Goal: Navigation & Orientation: Find specific page/section

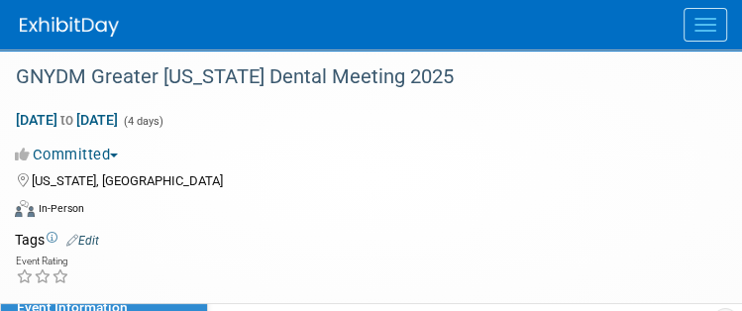
click at [54, 32] on img at bounding box center [69, 27] width 99 height 20
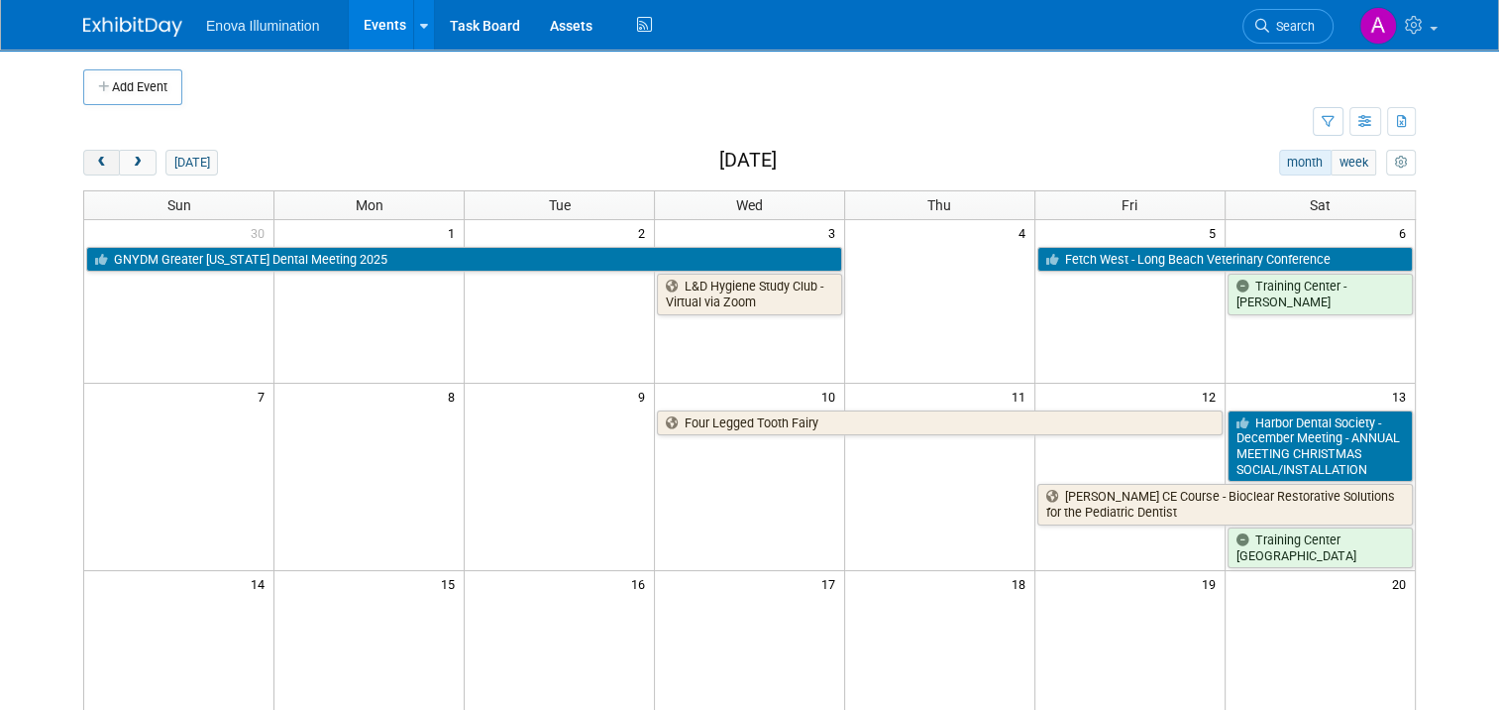
click at [94, 164] on span "prev" at bounding box center [101, 163] width 15 height 13
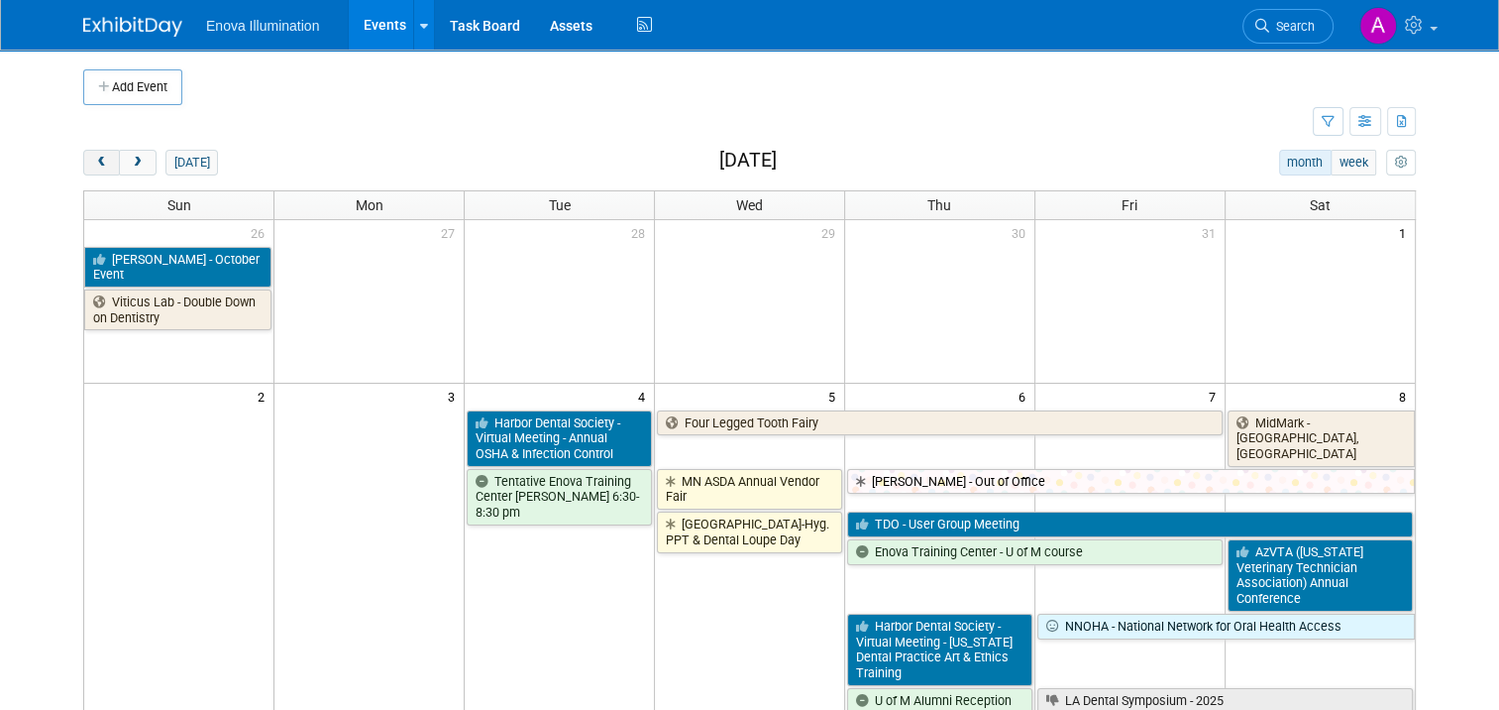
click at [94, 164] on span "prev" at bounding box center [101, 163] width 15 height 13
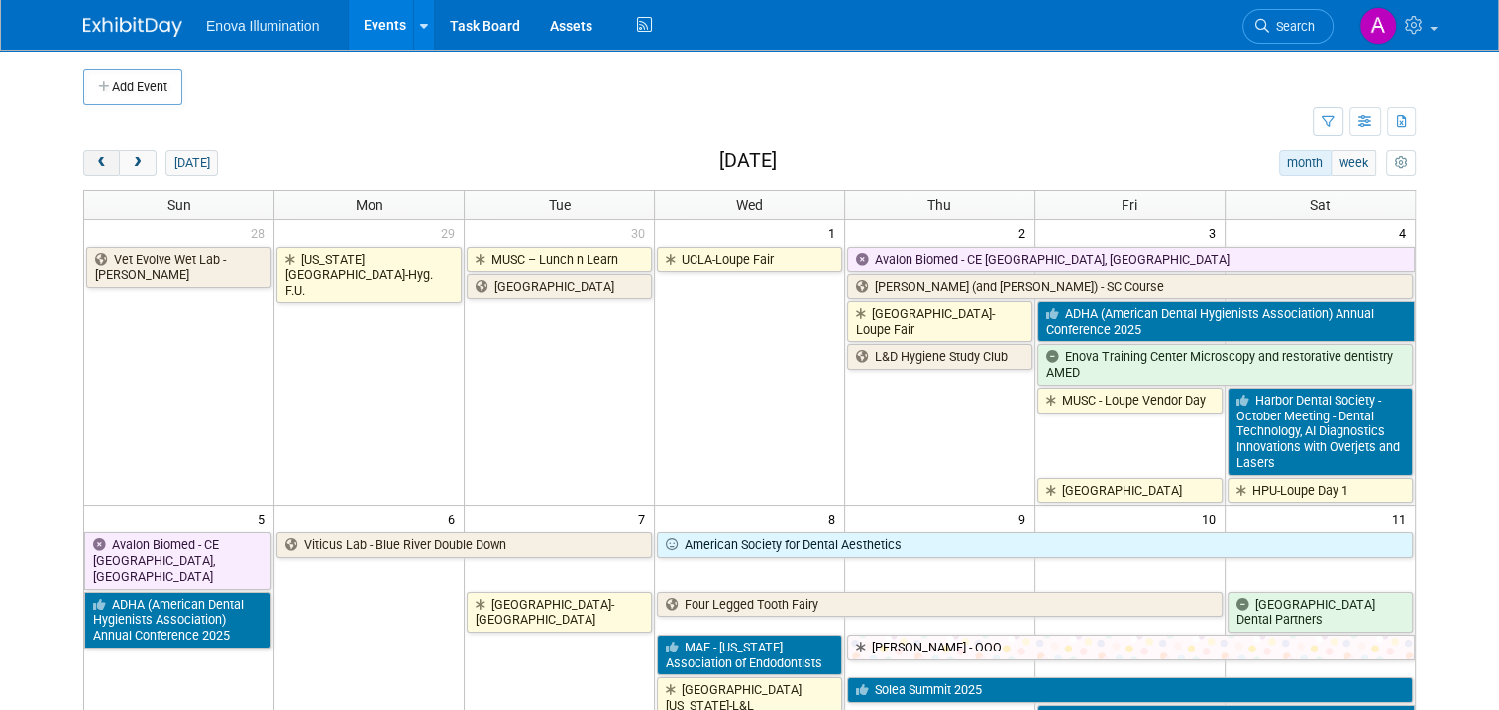
click at [94, 164] on span "prev" at bounding box center [101, 163] width 15 height 13
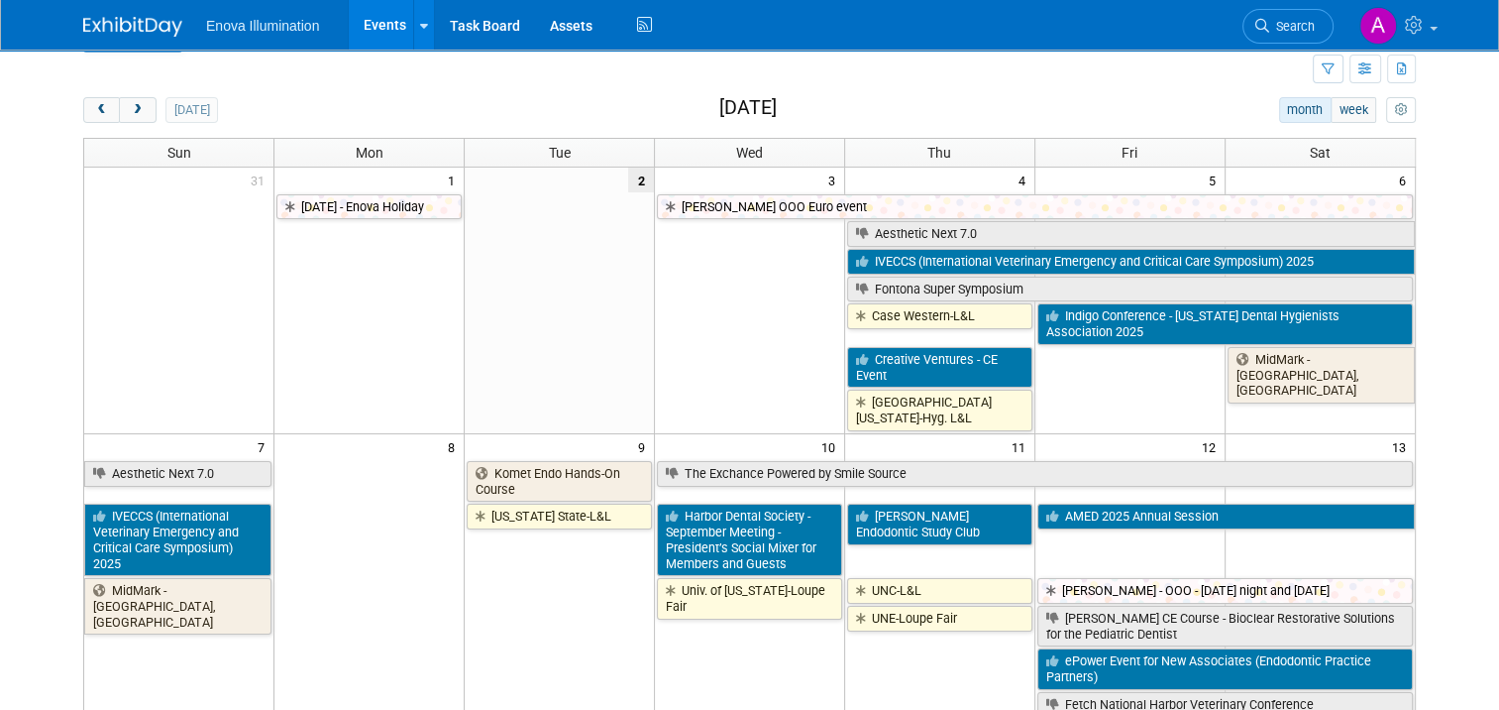
scroll to position [99, 0]
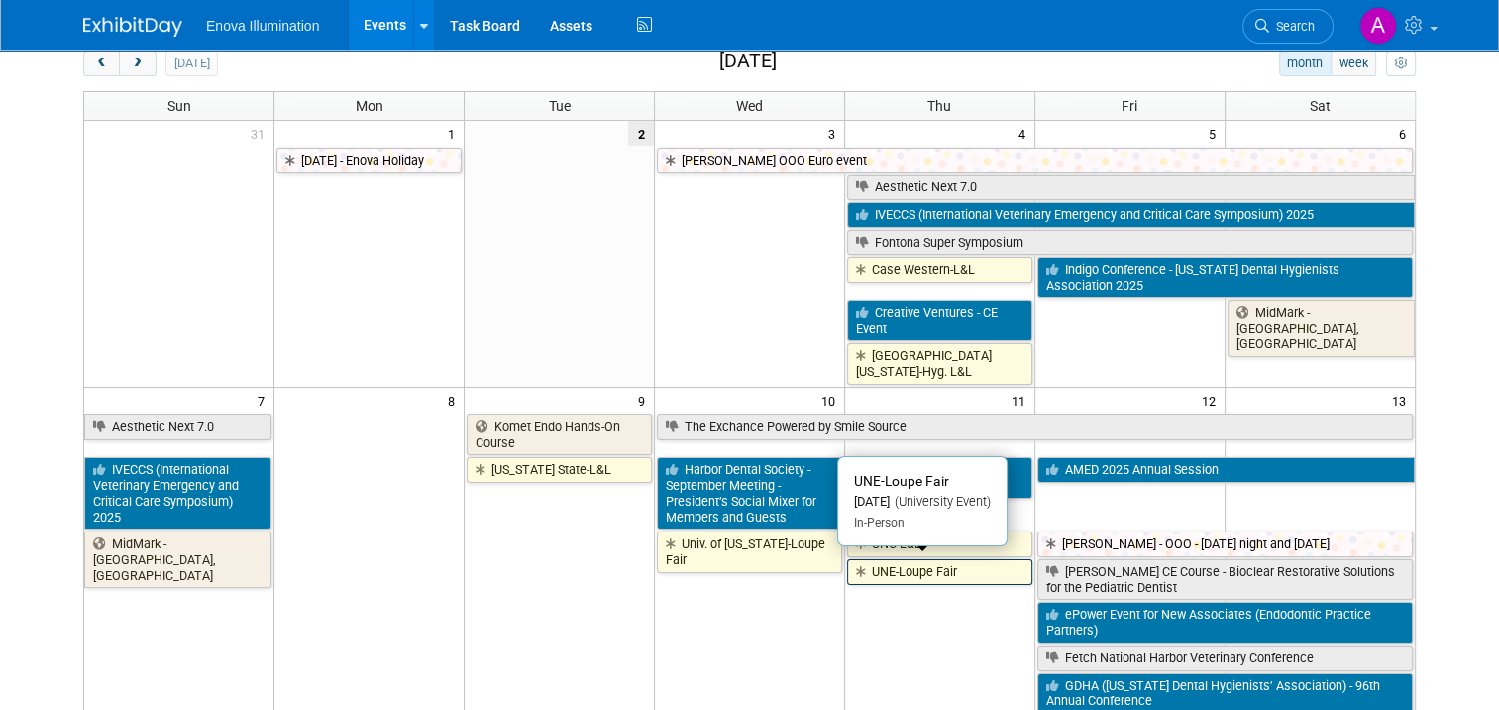
click at [741, 310] on link "UNE-Loupe Fair" at bounding box center [939, 572] width 185 height 26
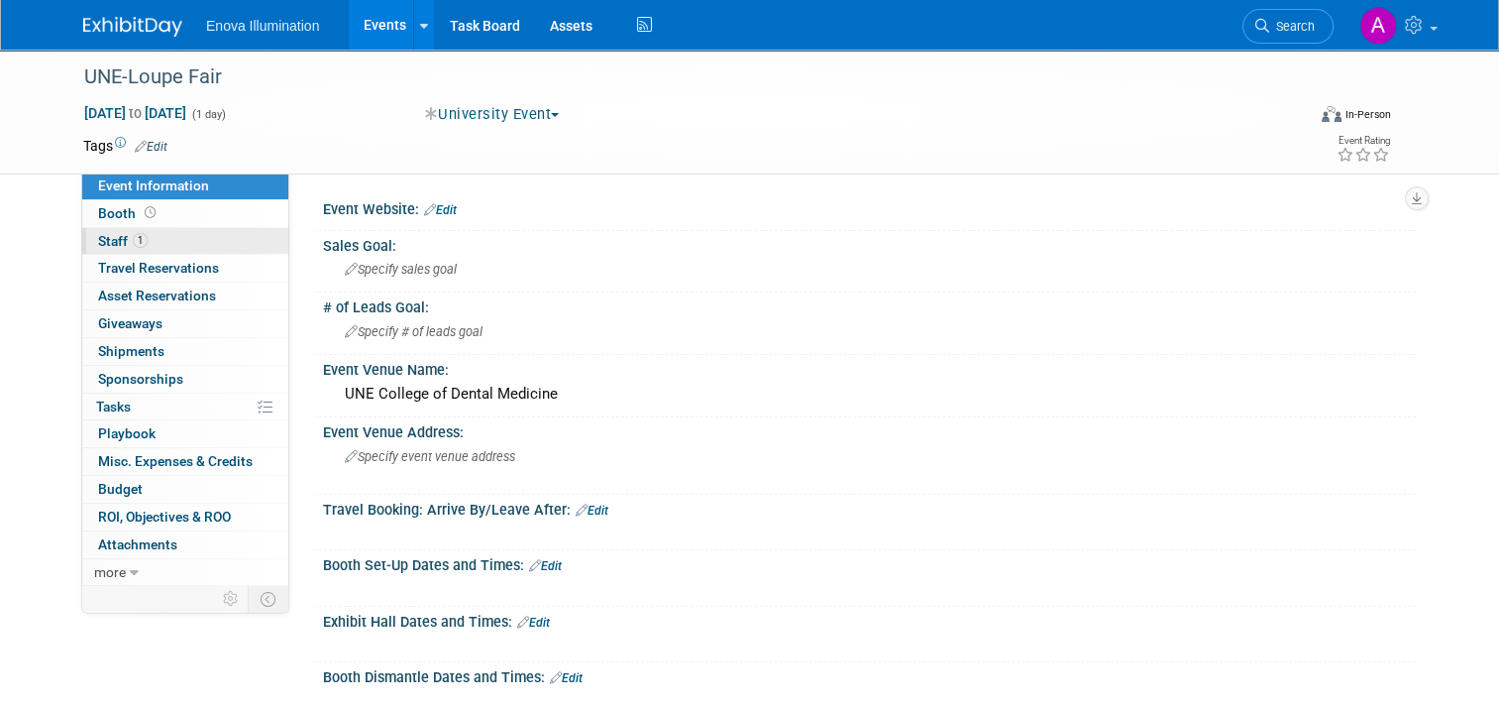
click at [157, 241] on link "1 Staff 1" at bounding box center [185, 241] width 206 height 27
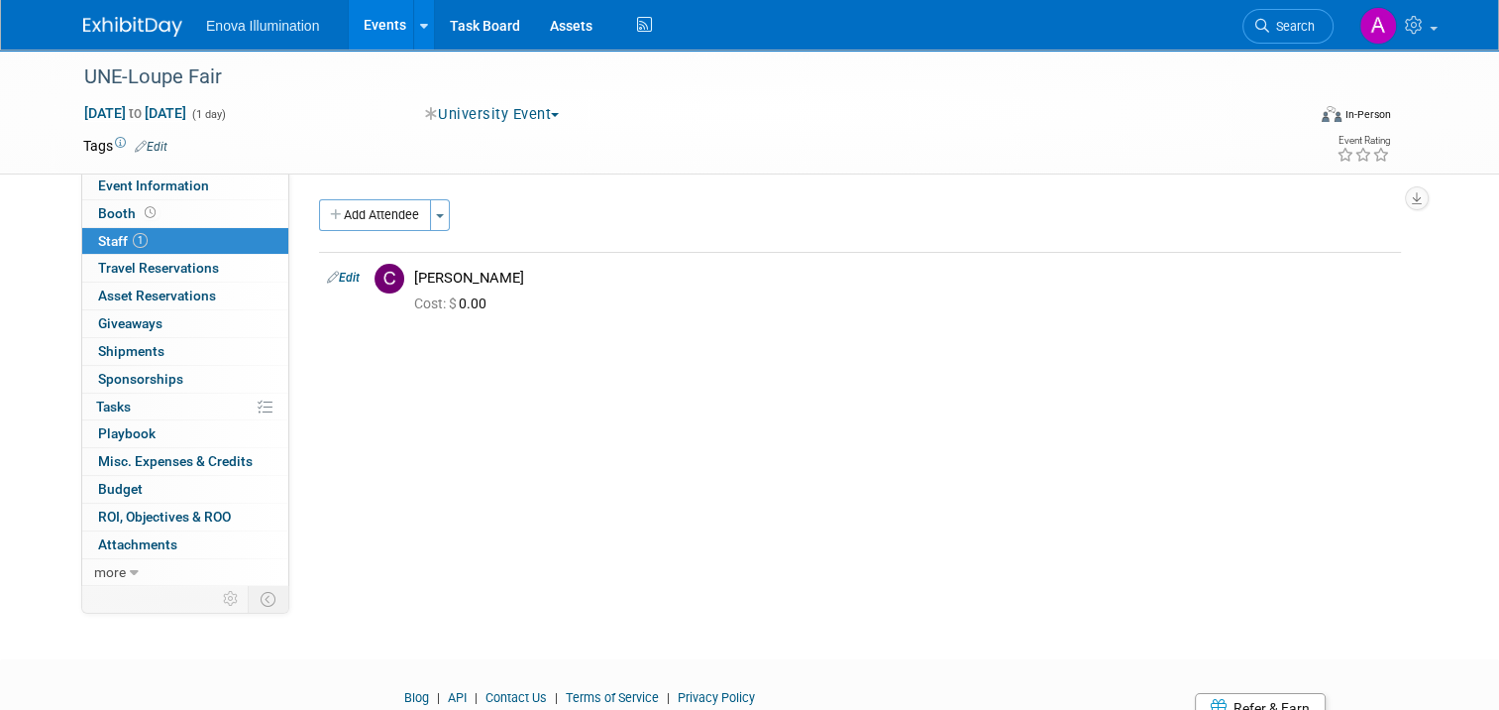
click at [110, 15] on link at bounding box center [144, 17] width 123 height 16
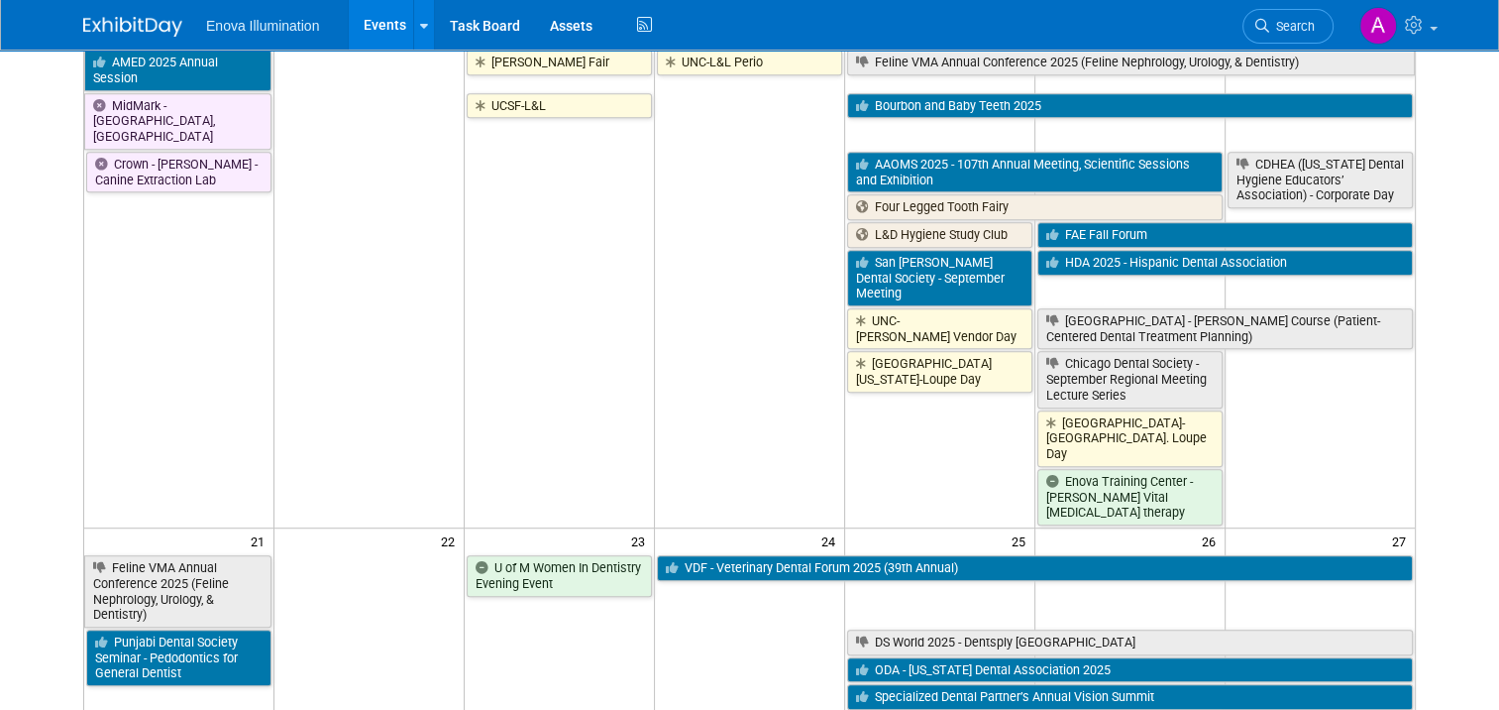
scroll to position [991, 0]
